Goal: Task Accomplishment & Management: Manage account settings

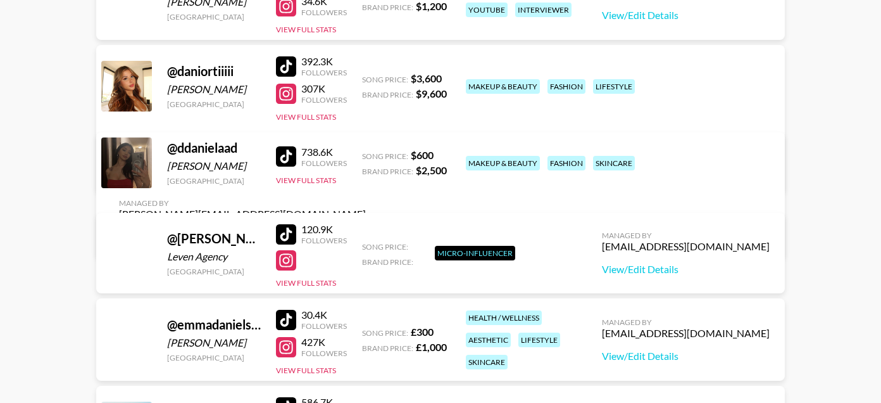
scroll to position [1173, 0]
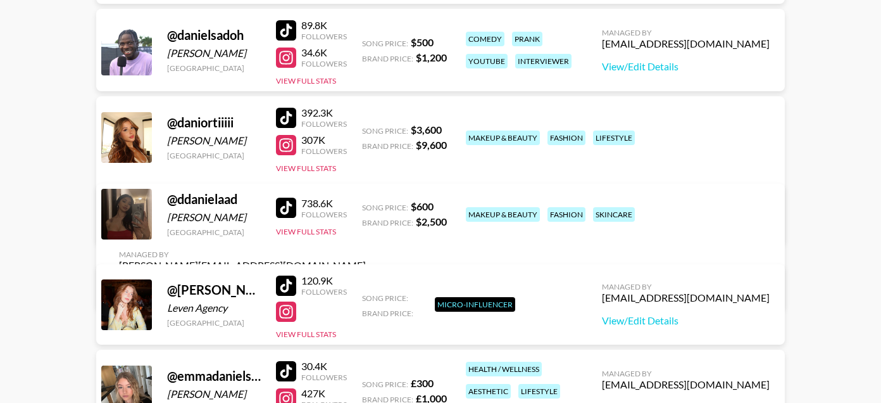
type input "[PERSON_NAME]"
click at [366, 282] on link "View/Edit Details" at bounding box center [242, 288] width 247 height 13
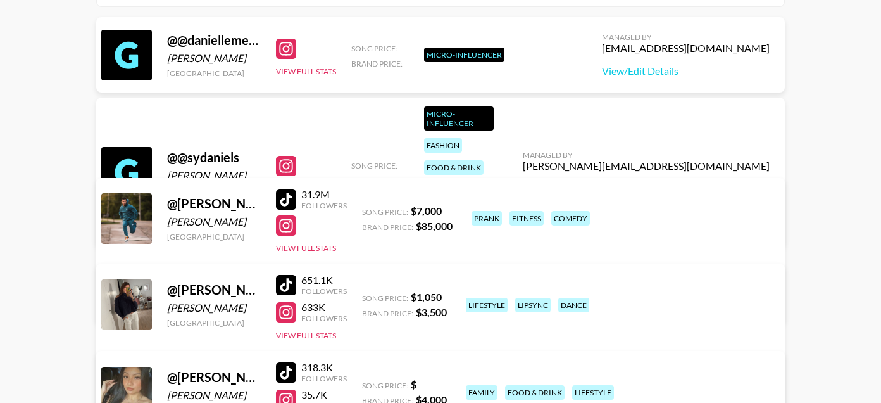
scroll to position [0, 0]
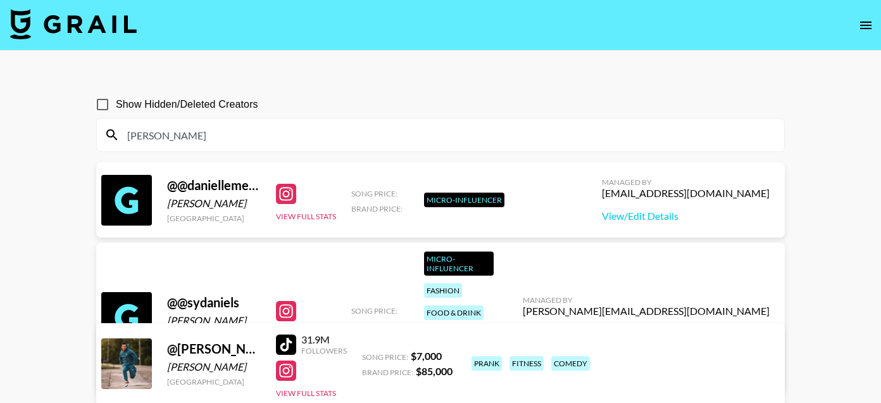
click at [159, 130] on input "daniel" at bounding box center [448, 135] width 657 height 20
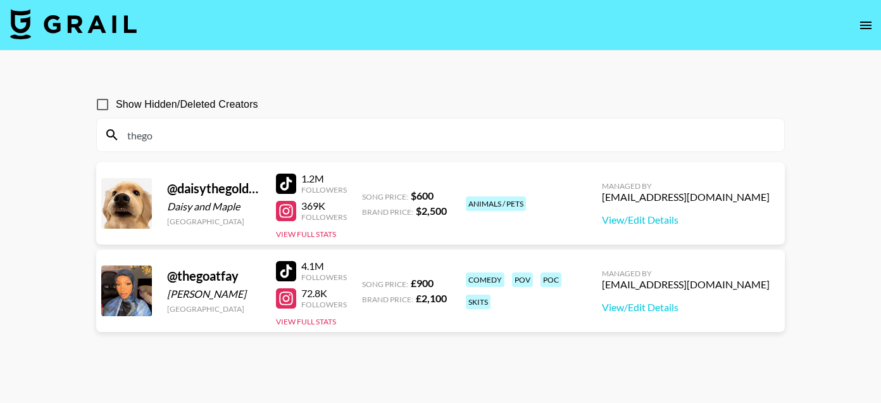
click at [129, 138] on input "thego" at bounding box center [448, 135] width 657 height 20
type input "@thego"
click at [109, 101] on input "Show Hidden/Deleted Creators" at bounding box center [102, 104] width 27 height 27
checkbox input "true"
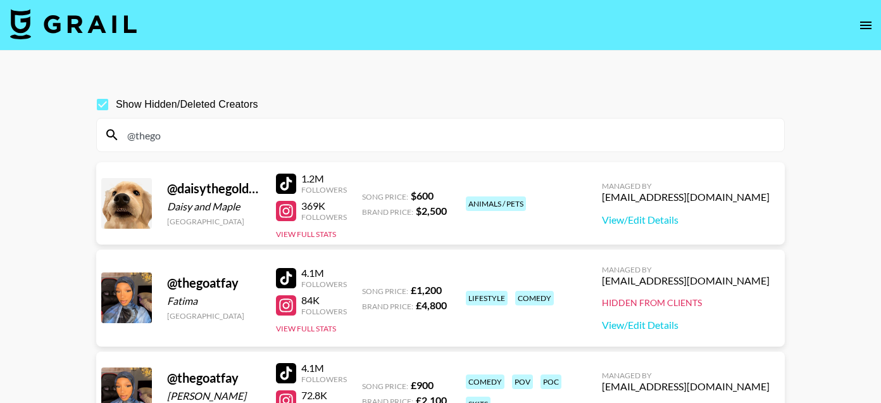
click at [206, 136] on input "@thego" at bounding box center [448, 135] width 657 height 20
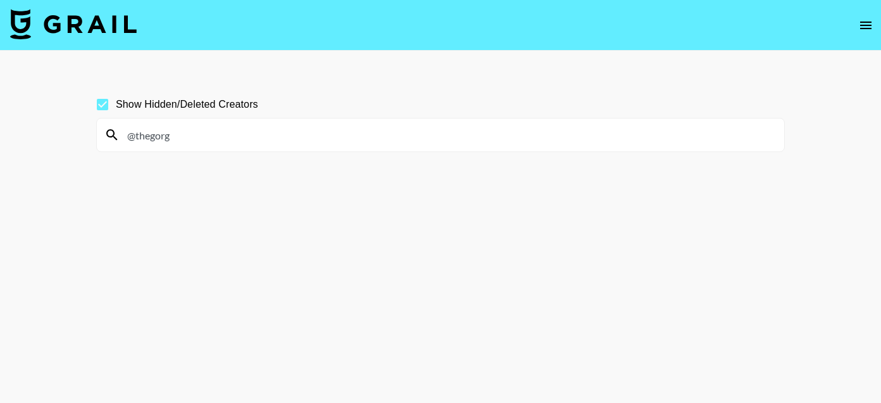
type input "@thegorg"
click at [203, 127] on input "@thegorg" at bounding box center [448, 135] width 657 height 20
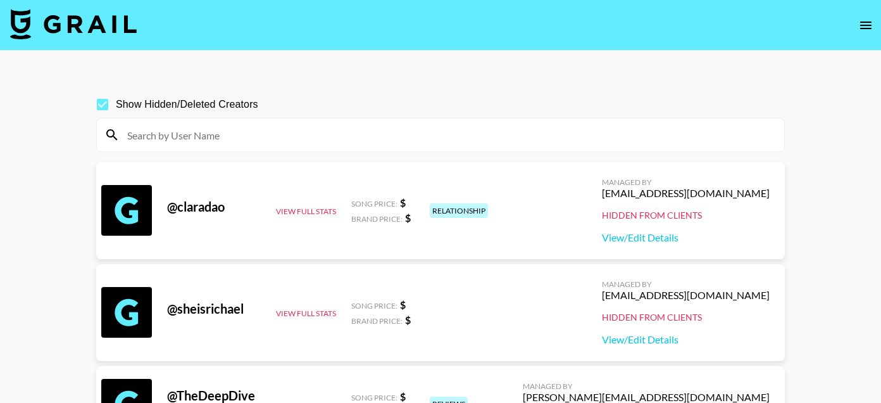
paste input "Gia: giacanning.mgmt@gmail.com"
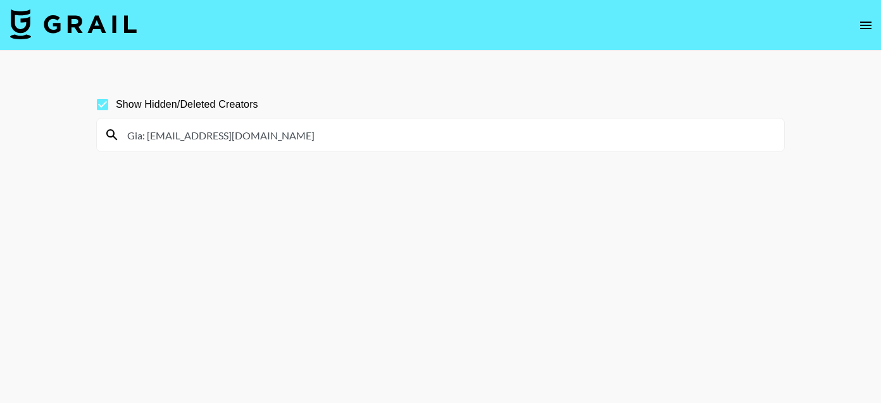
drag, startPoint x: 286, startPoint y: 136, endPoint x: 141, endPoint y: 137, distance: 144.4
click at [141, 137] on input "Gia: giacanning.mgmt@gmail.com" at bounding box center [448, 135] width 657 height 20
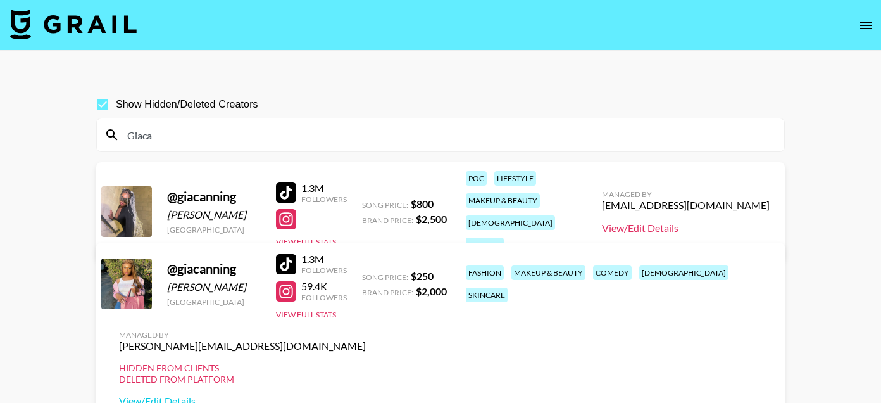
type input "Giaca"
click at [677, 222] on link "View/Edit Details" at bounding box center [686, 228] width 168 height 13
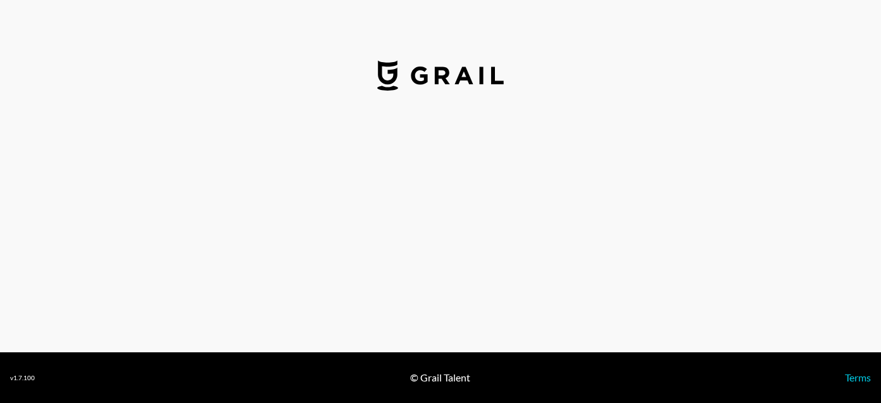
select select "USD"
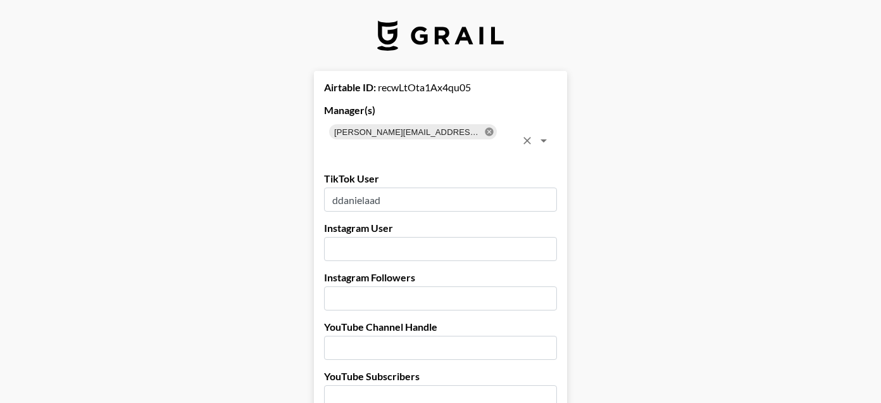
click at [485, 129] on icon at bounding box center [489, 131] width 8 height 8
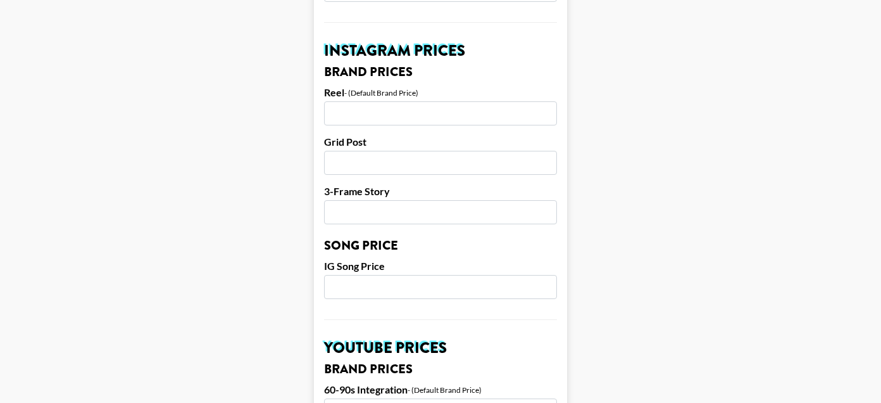
scroll to position [1148, 0]
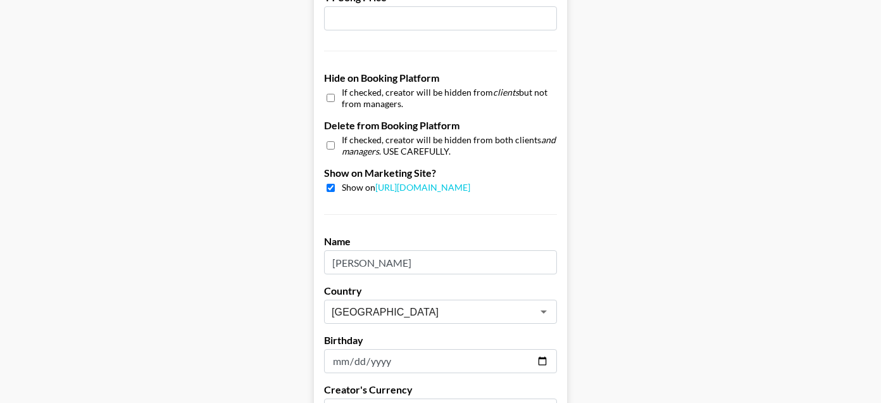
click at [328, 98] on input "checkbox" at bounding box center [331, 98] width 8 height 18
checkbox input "true"
click at [331, 191] on input "checkbox" at bounding box center [331, 188] width 8 height 8
checkbox input "false"
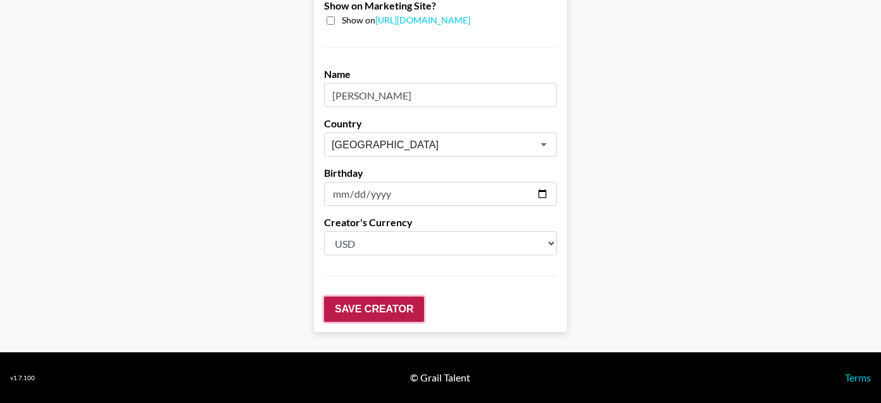
click at [365, 309] on input "Save Creator" at bounding box center [374, 308] width 100 height 25
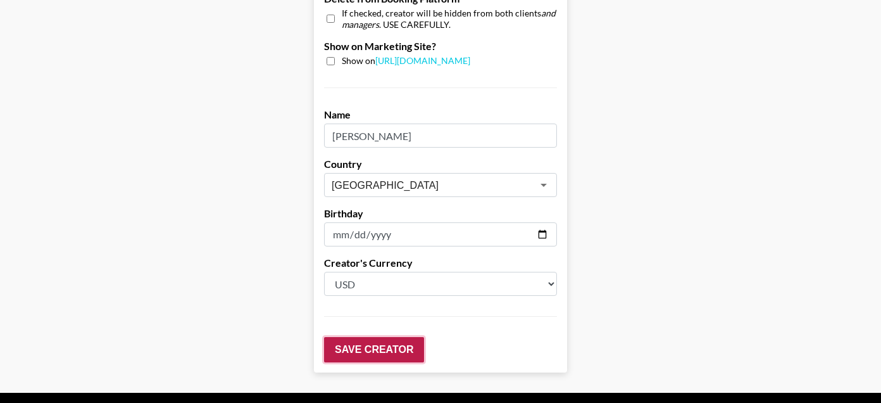
scroll to position [71, 0]
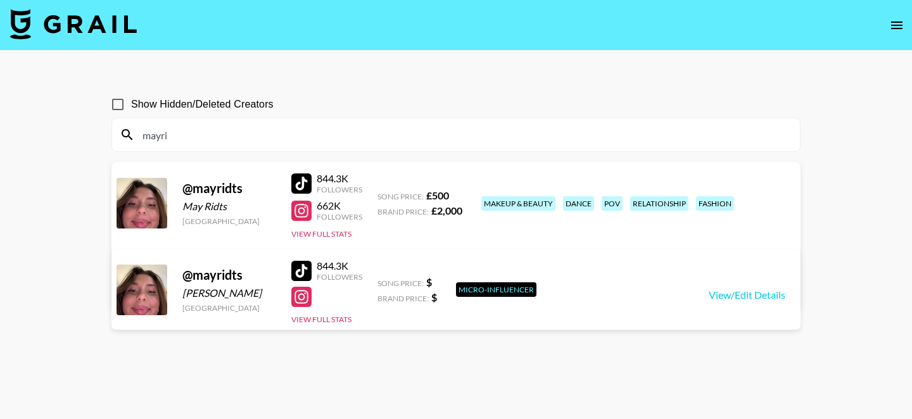
click at [223, 144] on input "mayri" at bounding box center [463, 135] width 657 height 20
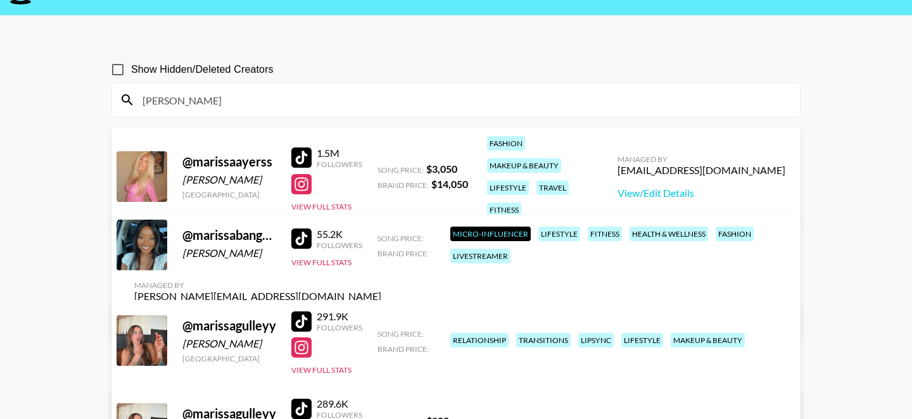
scroll to position [34, 0]
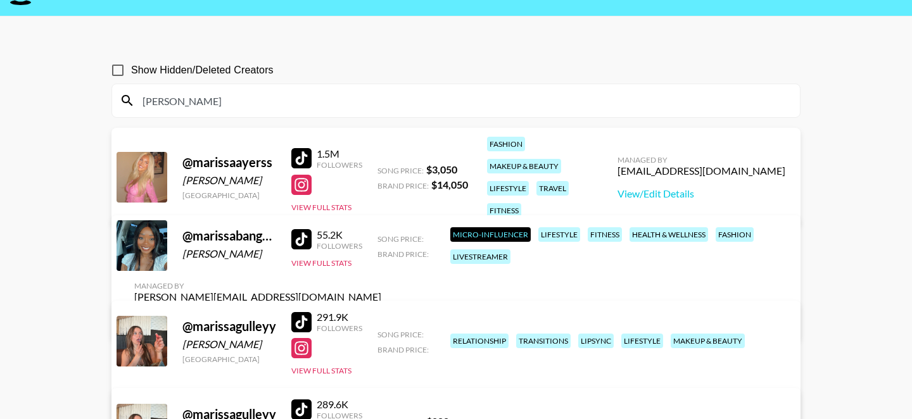
type input "[PERSON_NAME]"
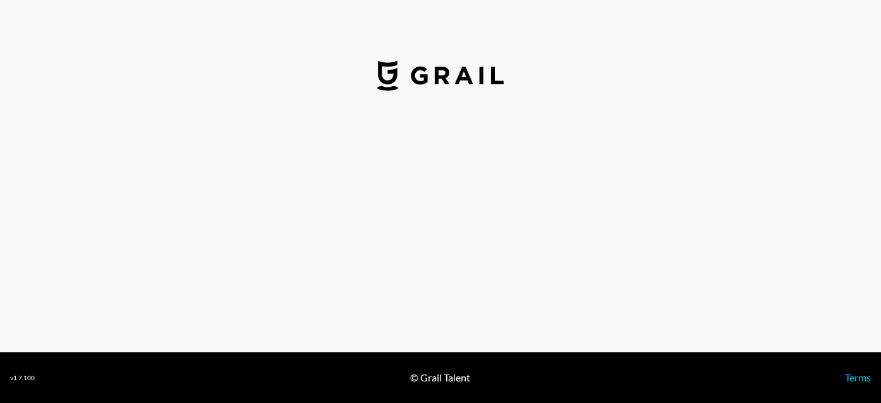
select select "USD"
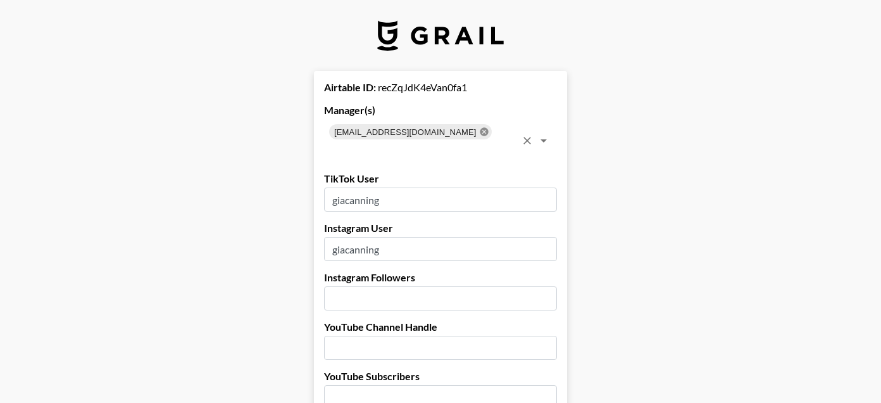
click at [479, 132] on icon at bounding box center [484, 132] width 10 height 10
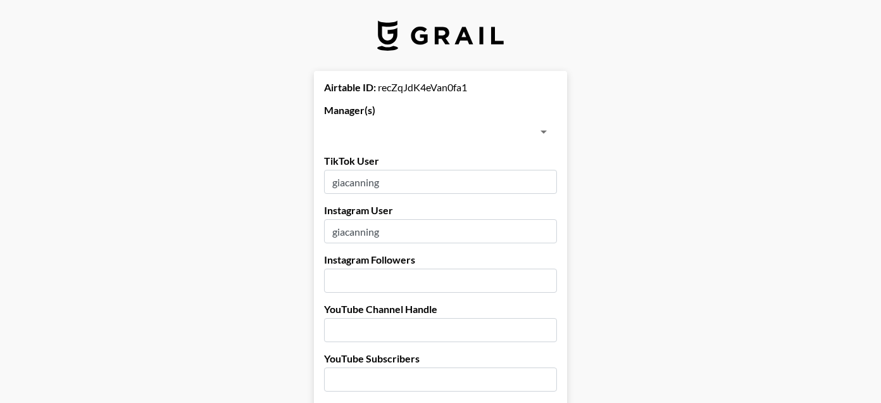
click at [434, 132] on input "text" at bounding box center [430, 132] width 205 height 18
type input "amanda"
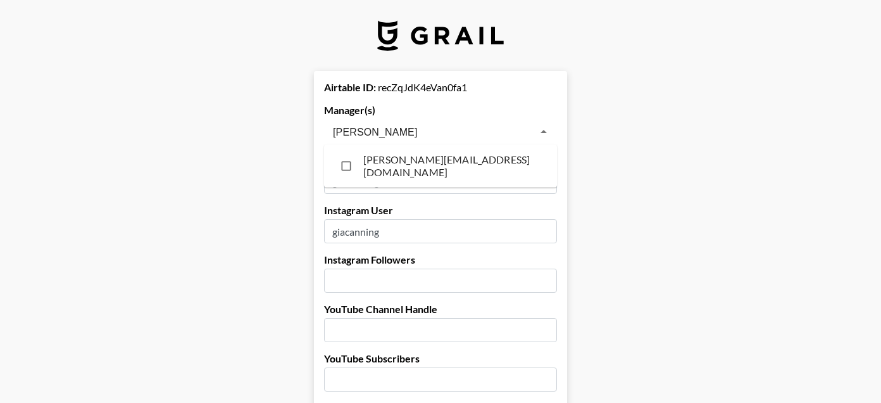
click at [410, 172] on li "amanda.johnsson@grail-talent.com" at bounding box center [440, 165] width 233 height 33
checkbox input "true"
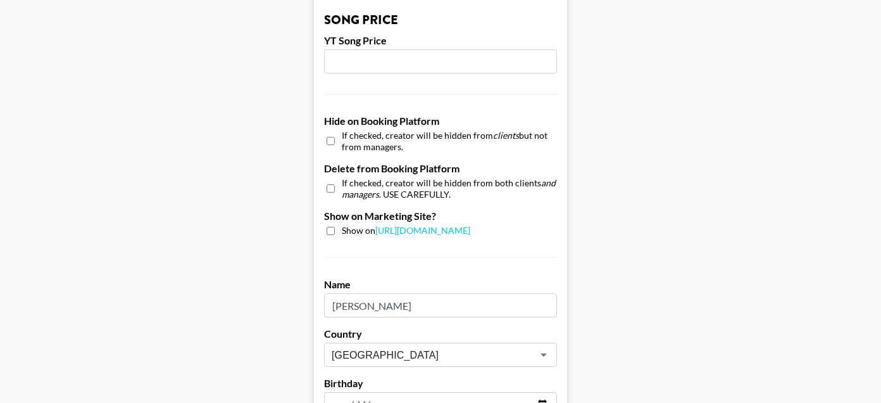
scroll to position [1315, 0]
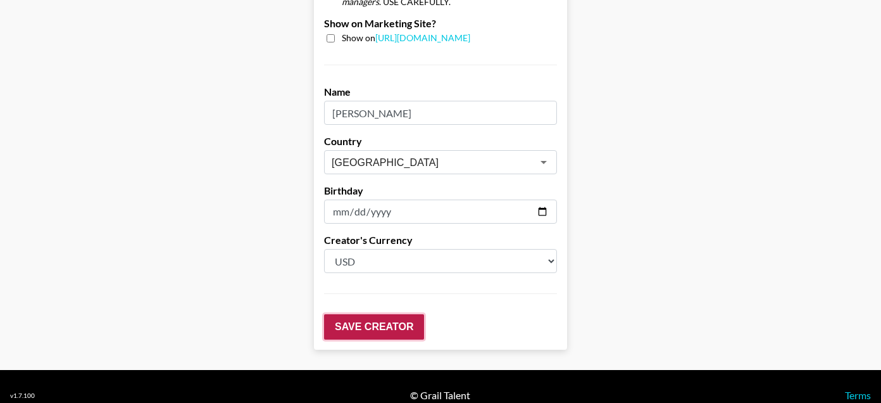
click at [357, 314] on input "Save Creator" at bounding box center [374, 326] width 100 height 25
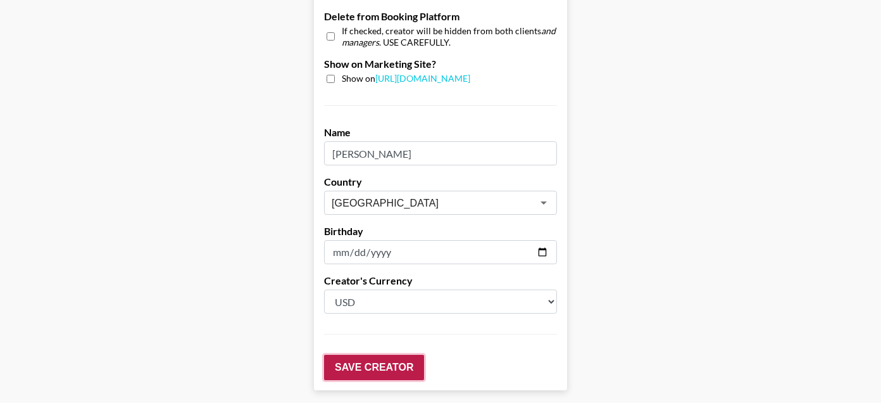
scroll to position [71, 0]
